Goal: Task Accomplishment & Management: Manage account settings

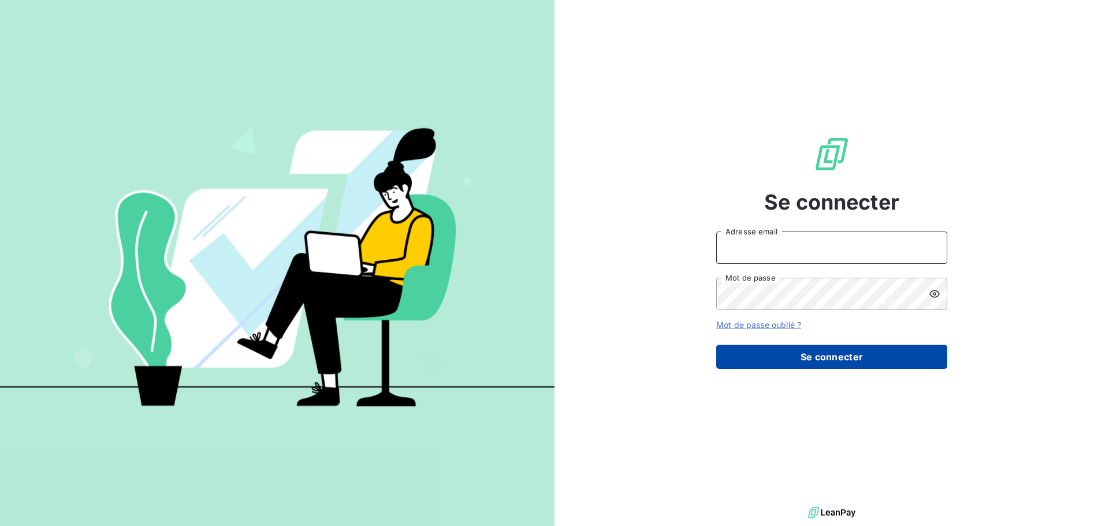
type input "[PERSON_NAME][EMAIL_ADDRESS][DOMAIN_NAME]"
click at [854, 360] on button "Se connecter" at bounding box center [831, 357] width 231 height 24
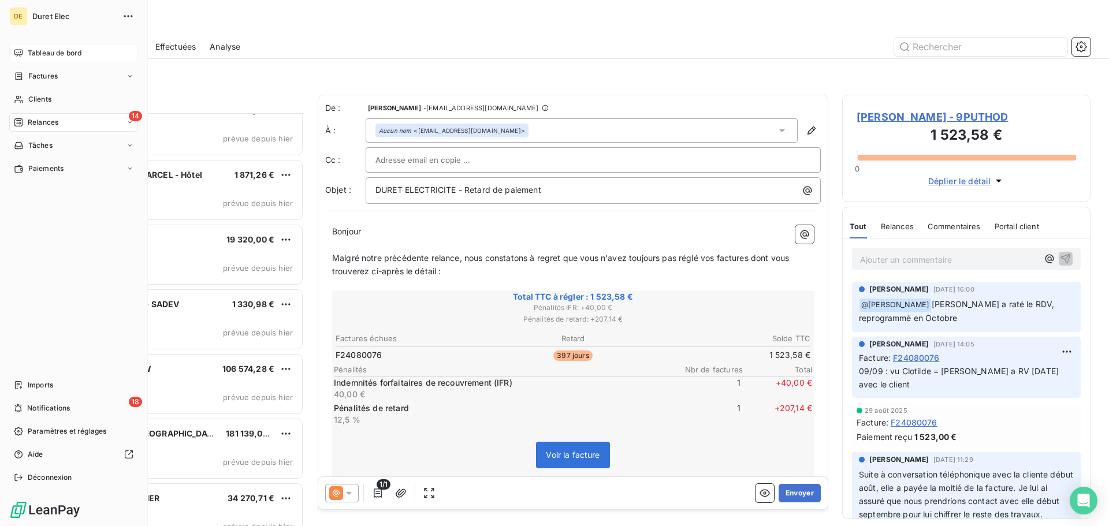
scroll to position [320, 0]
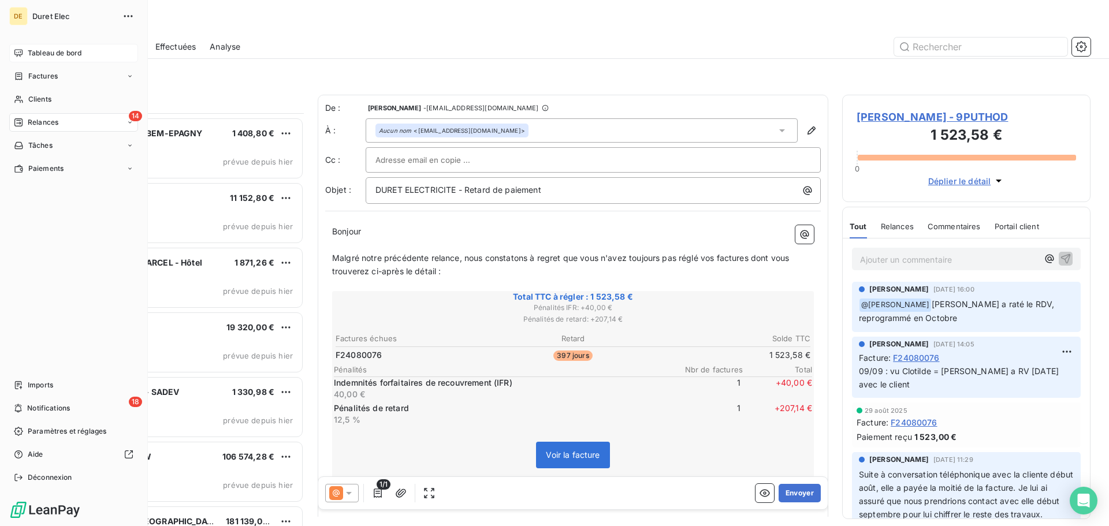
click at [39, 55] on span "Tableau de bord" at bounding box center [55, 53] width 54 height 10
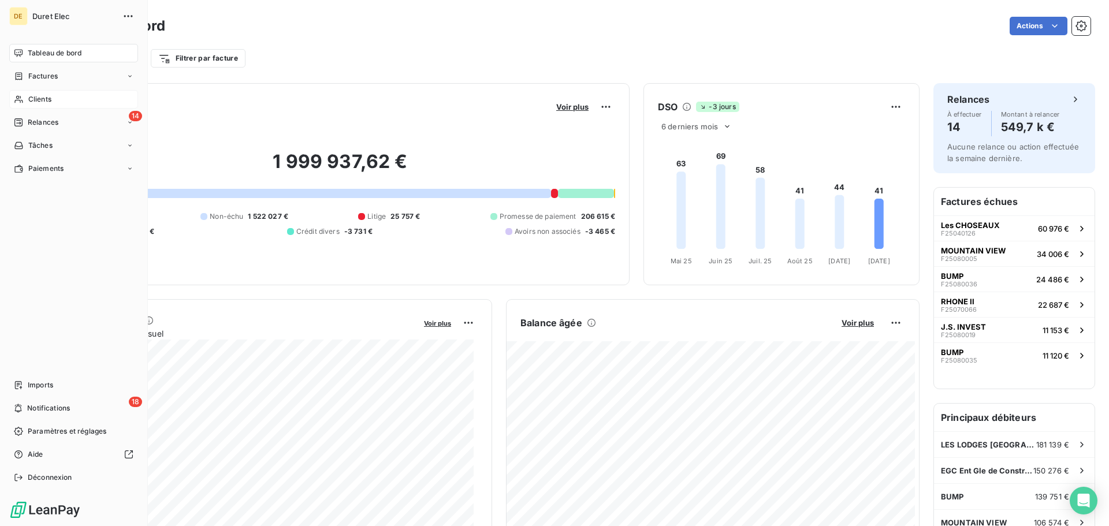
click at [30, 102] on span "Clients" at bounding box center [39, 99] width 23 height 10
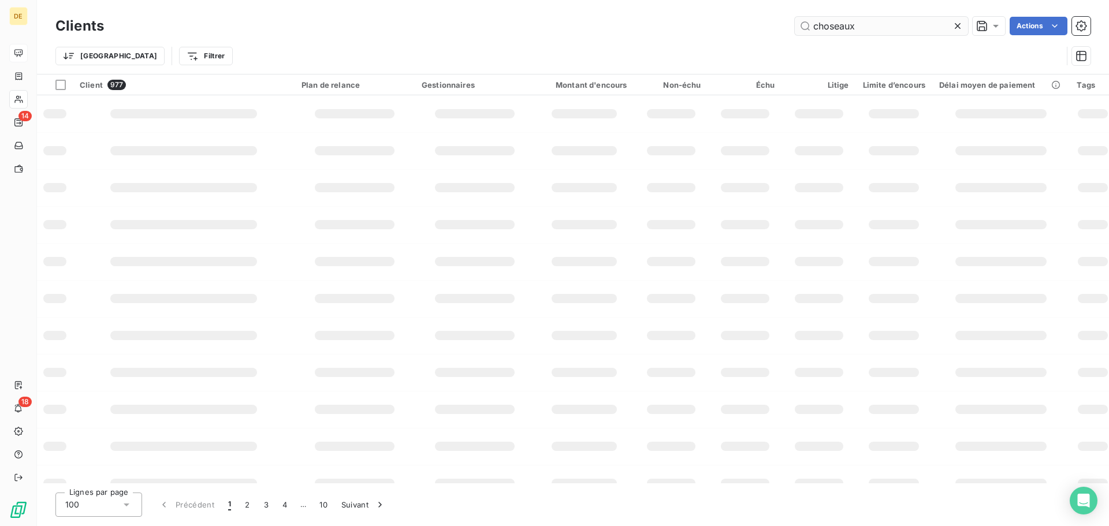
type input "choseaux"
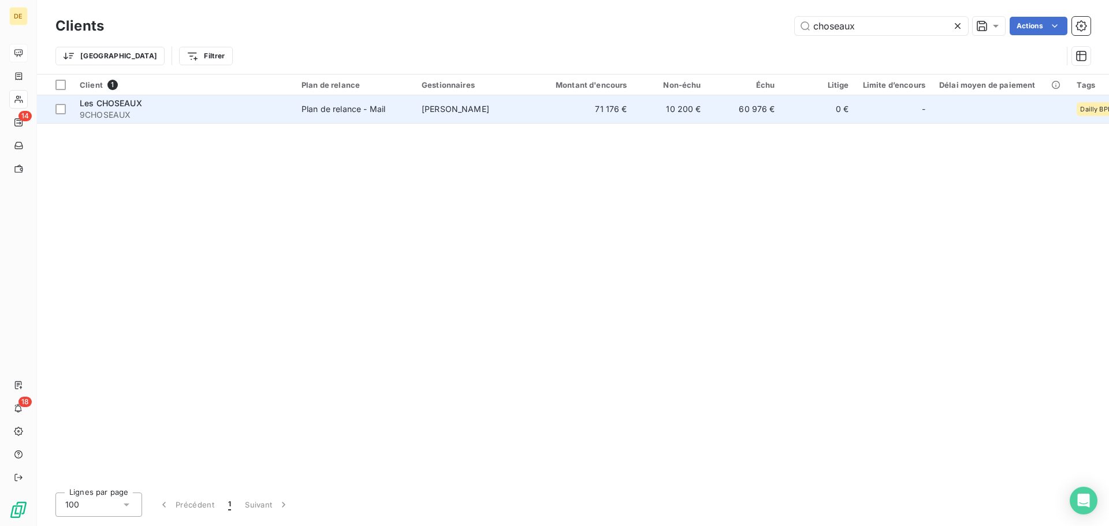
click at [510, 105] on td "Clotilde DERUETTE" at bounding box center [475, 109] width 120 height 28
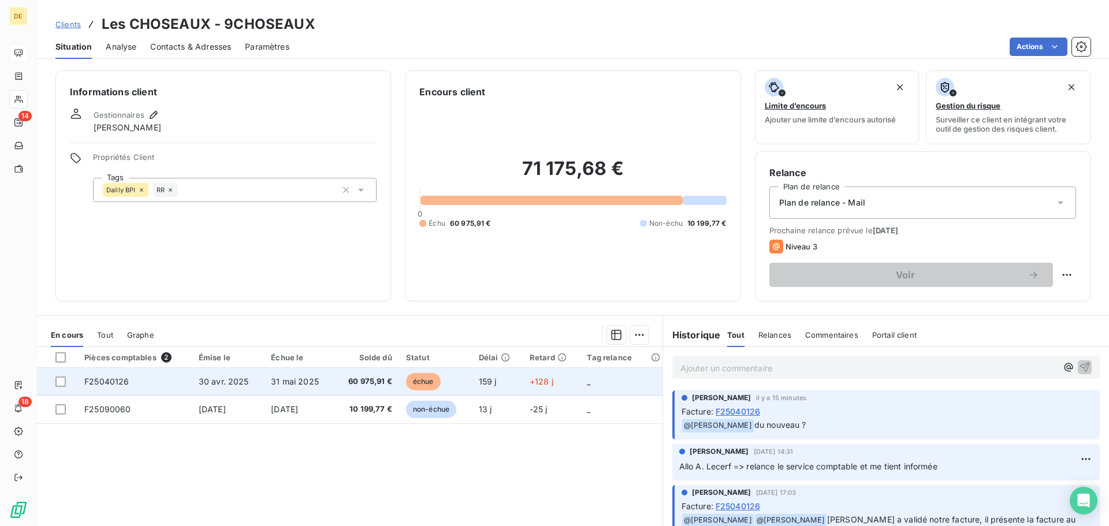
drag, startPoint x: 217, startPoint y: 378, endPoint x: 237, endPoint y: 376, distance: 19.8
click at [218, 378] on span "30 avr. 2025" at bounding box center [224, 382] width 50 height 10
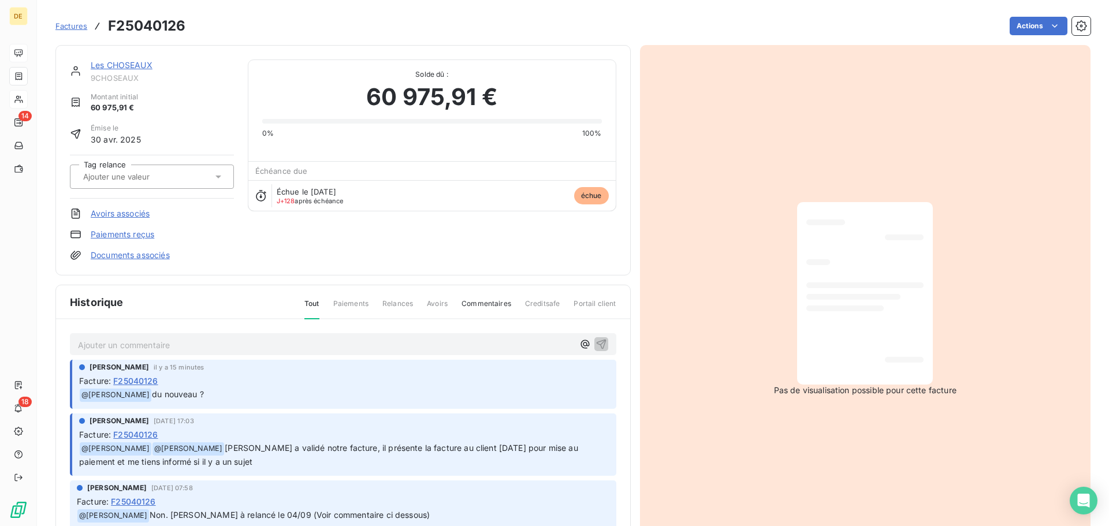
click at [88, 345] on p "Ajouter un commentaire ﻿" at bounding box center [326, 345] width 496 height 14
click at [596, 346] on icon "button" at bounding box center [601, 344] width 10 height 10
